Goal: Communication & Community: Participate in discussion

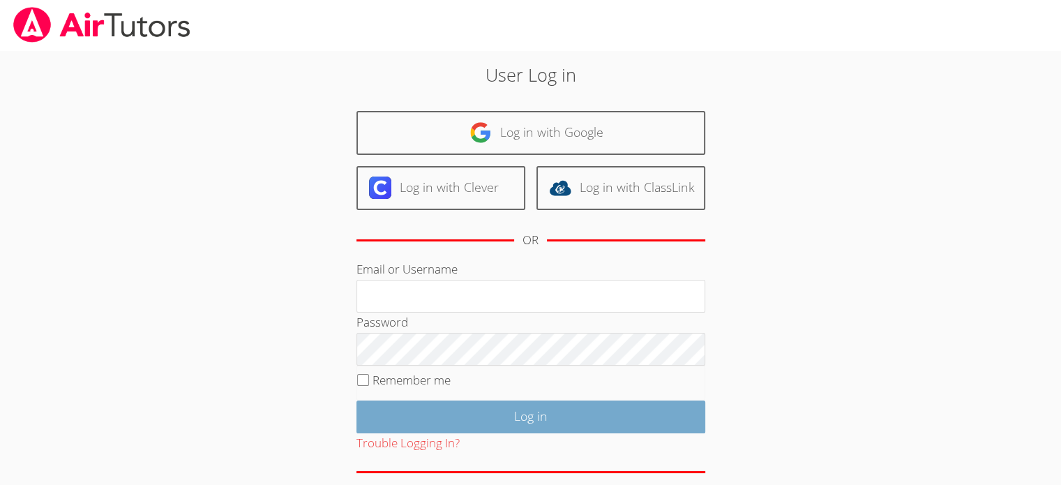
type input "[EMAIL_ADDRESS][DOMAIN_NAME]"
click at [507, 414] on input "Log in" at bounding box center [531, 417] width 349 height 33
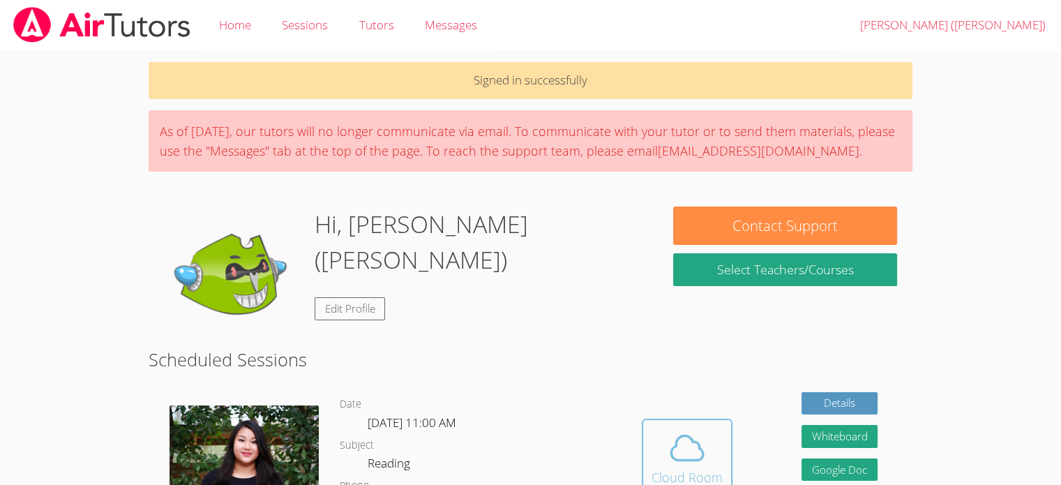
click at [701, 437] on icon at bounding box center [687, 447] width 39 height 39
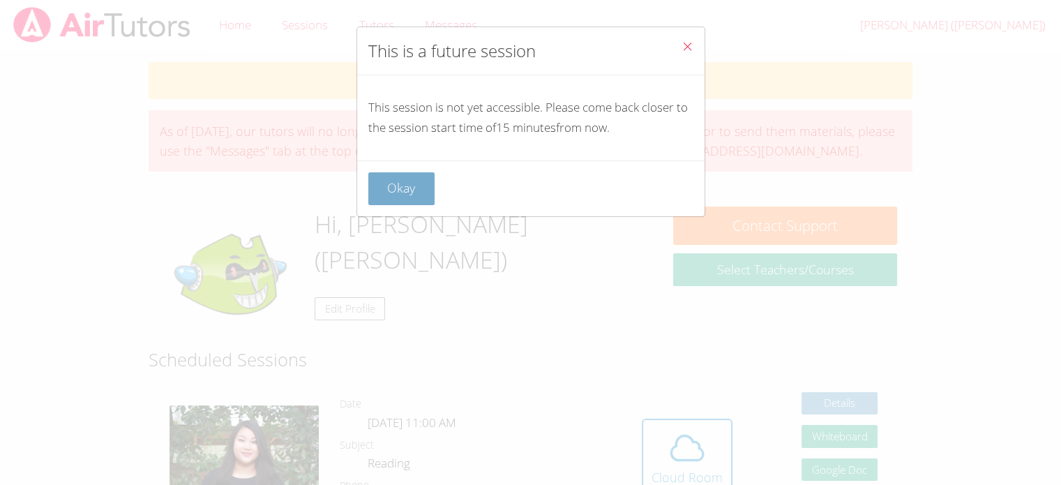
click at [403, 186] on button "Okay" at bounding box center [401, 188] width 67 height 33
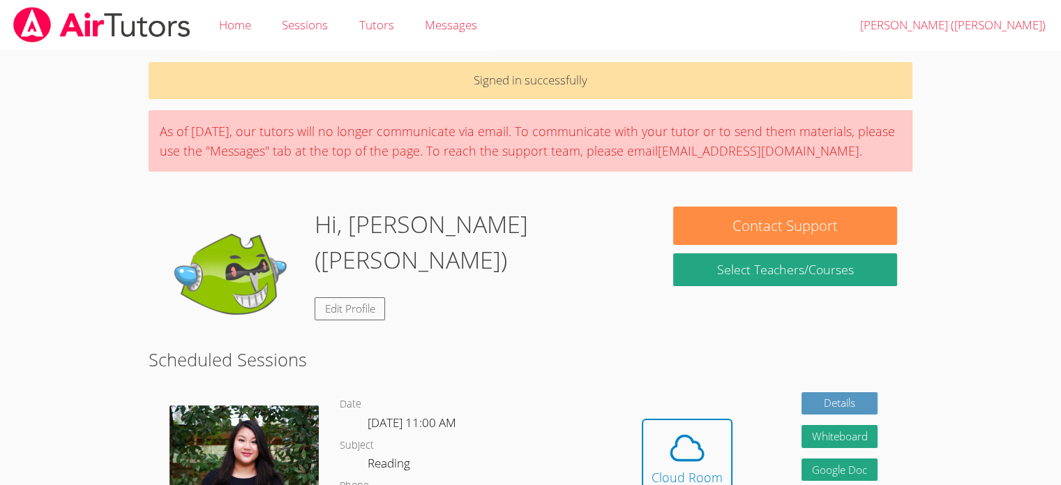
scroll to position [11, 0]
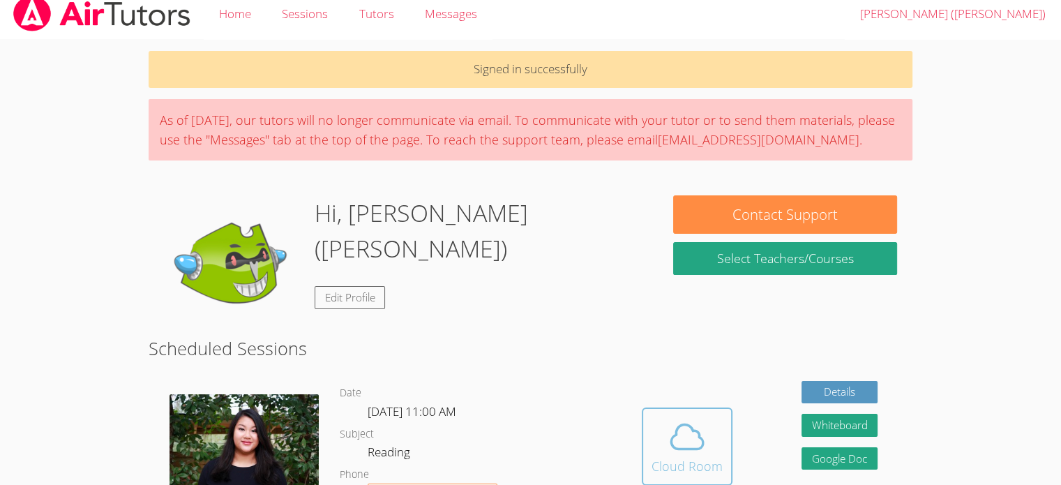
click at [691, 442] on icon at bounding box center [687, 436] width 39 height 39
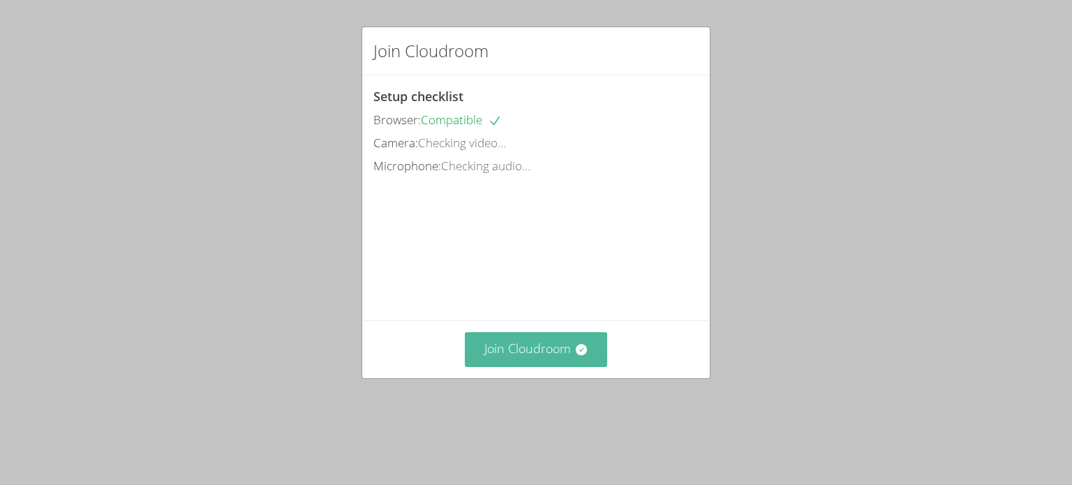
click at [539, 366] on button "Join Cloudroom" at bounding box center [536, 349] width 143 height 34
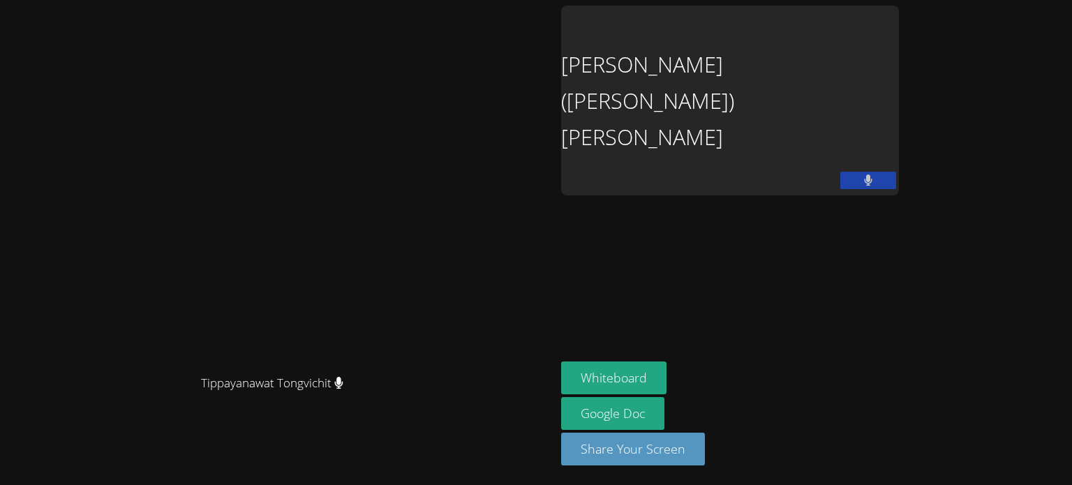
click at [245, 368] on video at bounding box center [277, 214] width 209 height 306
click at [824, 142] on aside "Hayeon (Ellie) Woo Whiteboard Google Doc Share Your Screen" at bounding box center [729, 242] width 349 height 485
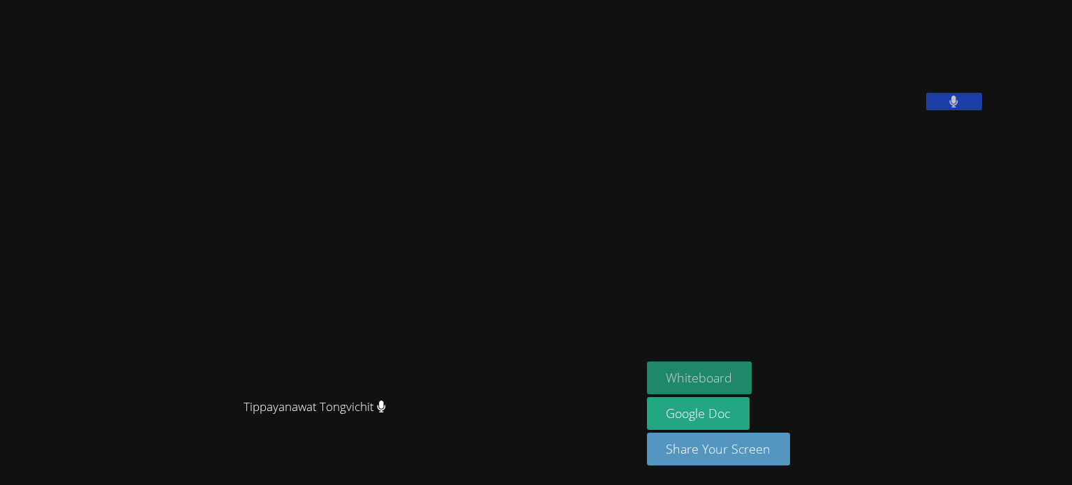
click at [752, 371] on button "Whiteboard" at bounding box center [699, 377] width 105 height 33
click at [425, 380] on video at bounding box center [320, 215] width 209 height 354
click at [982, 110] on button at bounding box center [954, 101] width 56 height 17
click at [961, 107] on icon at bounding box center [953, 102] width 15 height 12
click at [982, 110] on button at bounding box center [954, 101] width 56 height 17
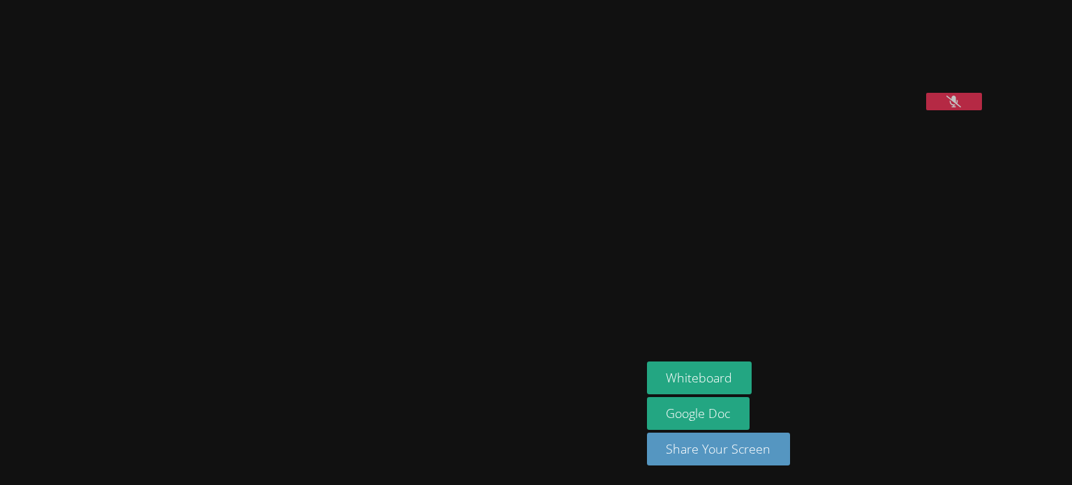
click at [982, 110] on button at bounding box center [954, 101] width 56 height 17
click at [958, 107] on icon at bounding box center [953, 102] width 9 height 12
drag, startPoint x: 1031, startPoint y: 181, endPoint x: 766, endPoint y: 253, distance: 274.9
click at [766, 253] on aside "Hayeon (Ellie) Woo Whiteboard Google Doc Share Your Screen" at bounding box center [815, 242] width 349 height 485
click at [982, 110] on button at bounding box center [954, 101] width 56 height 17
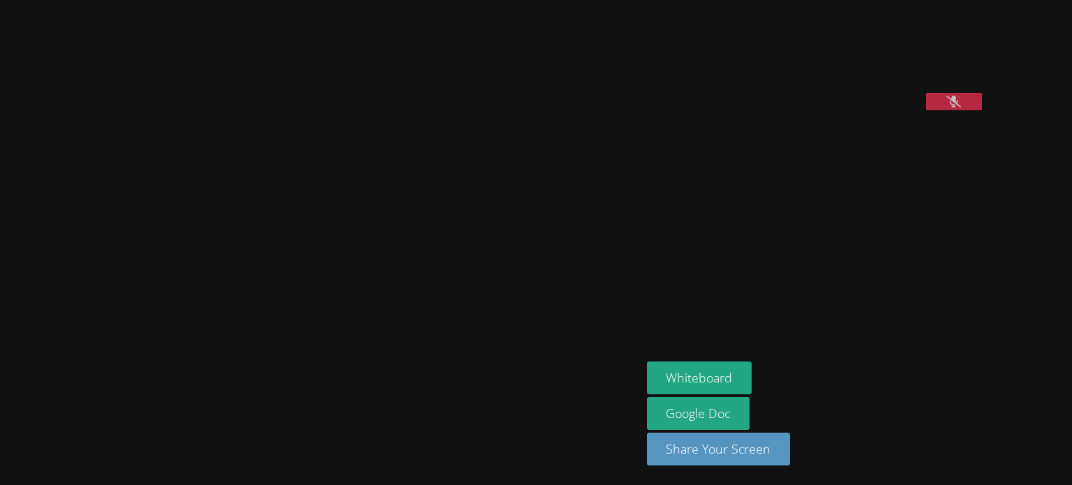
drag, startPoint x: 1026, startPoint y: 188, endPoint x: 698, endPoint y: 238, distance: 331.0
click at [425, 238] on video at bounding box center [320, 215] width 209 height 354
click at [982, 110] on button at bounding box center [954, 101] width 56 height 17
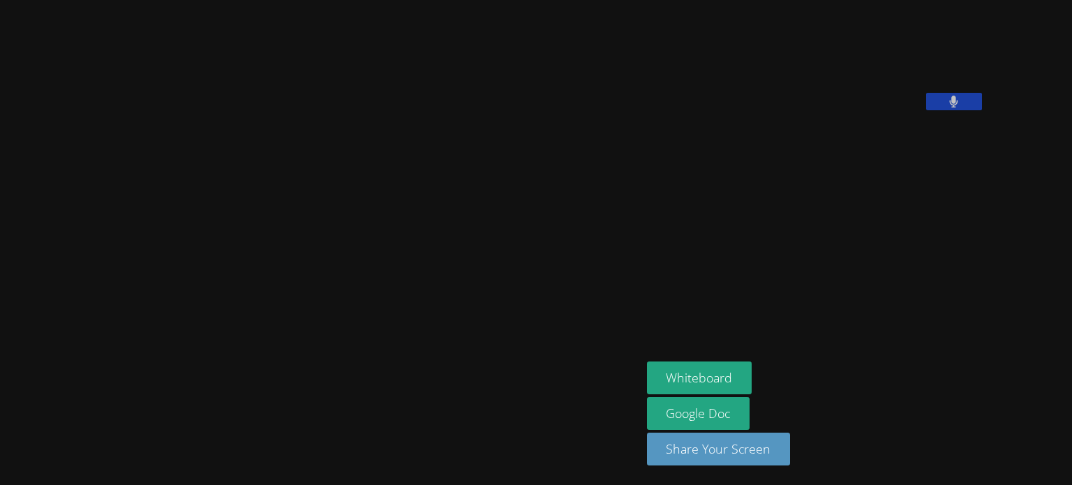
click at [982, 110] on button at bounding box center [954, 101] width 56 height 17
